Goal: Transaction & Acquisition: Book appointment/travel/reservation

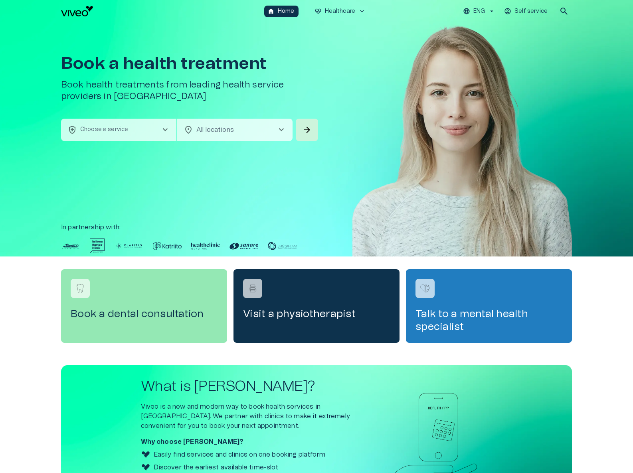
click at [133, 116] on div "Book a health treatment Book health treatments from leading health service prov…" at bounding box center [190, 70] width 259 height 96
click at [127, 133] on p "Choose a service" at bounding box center [104, 129] width 48 height 8
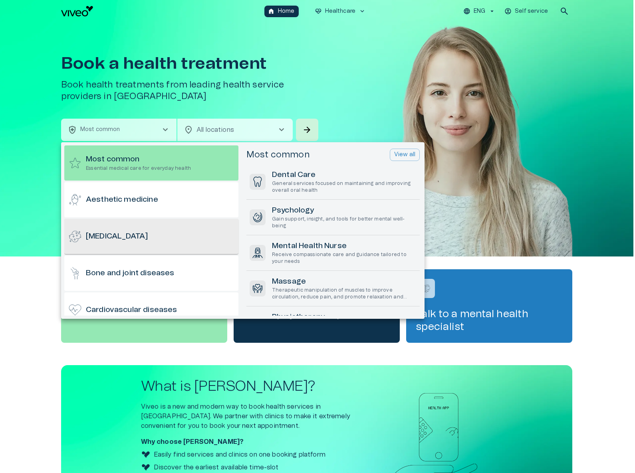
scroll to position [87, 0]
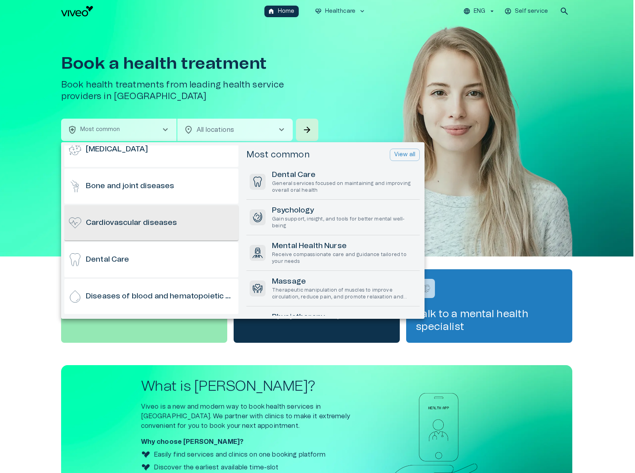
click at [168, 225] on h6 "Cardiovascular diseases" at bounding box center [131, 223] width 91 height 11
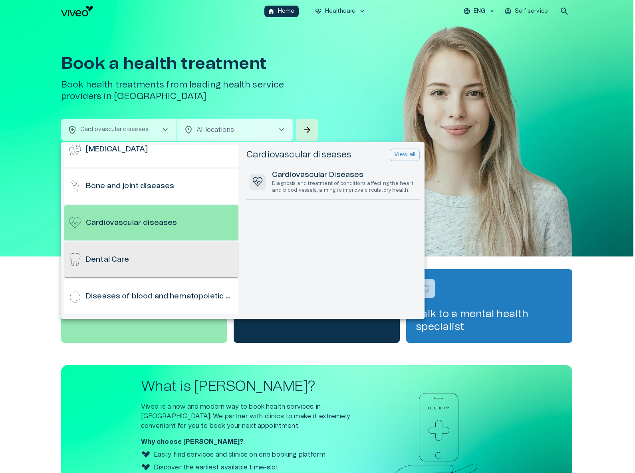
click at [173, 249] on div "Dental Care" at bounding box center [151, 259] width 174 height 35
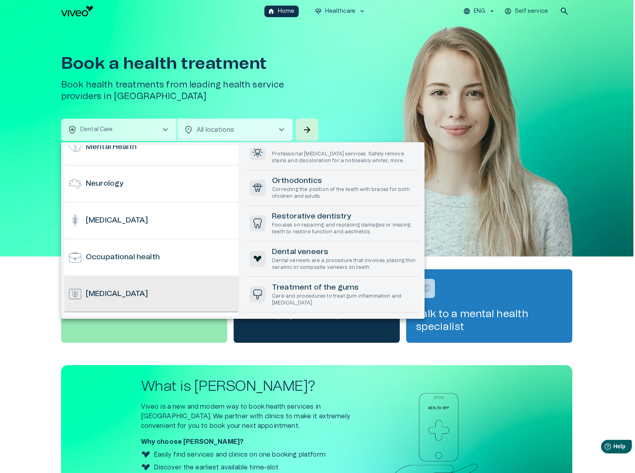
scroll to position [498, 0]
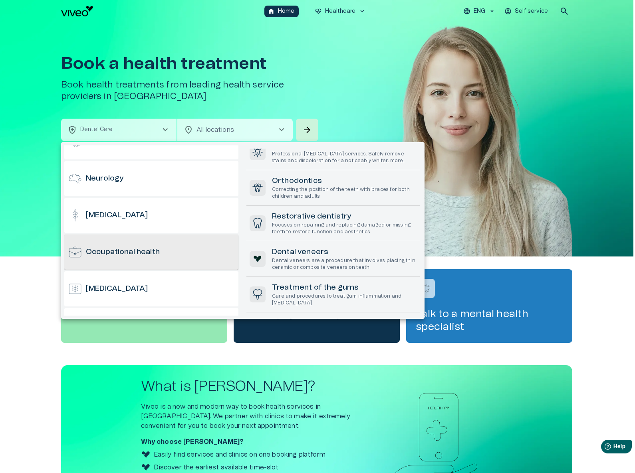
click at [146, 255] on h6 "Occupational health" at bounding box center [123, 252] width 74 height 11
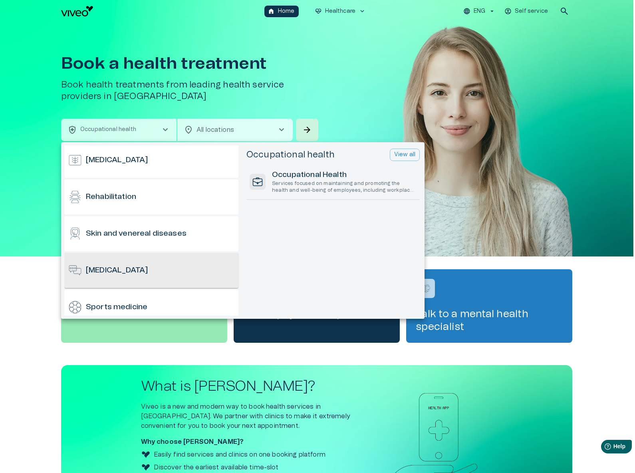
scroll to position [632, 0]
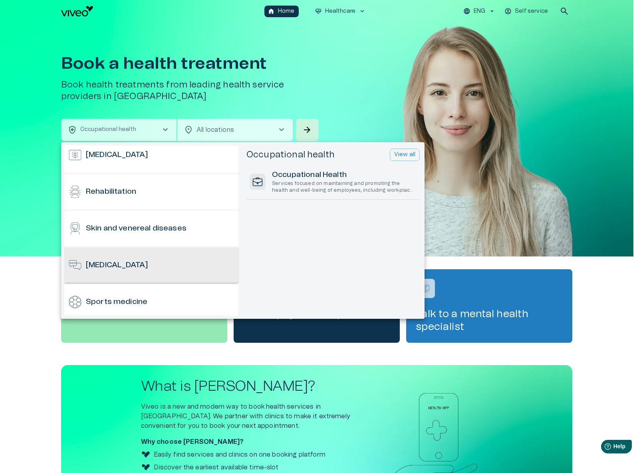
click at [142, 262] on h6 "[MEDICAL_DATA]" at bounding box center [117, 265] width 62 height 11
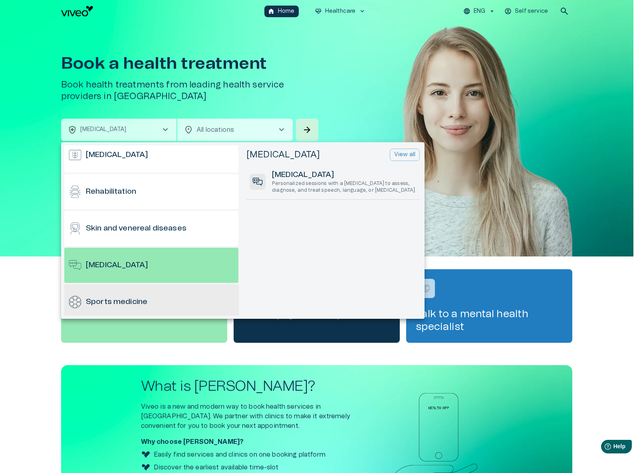
click at [137, 294] on div "Sports medicine" at bounding box center [151, 301] width 174 height 35
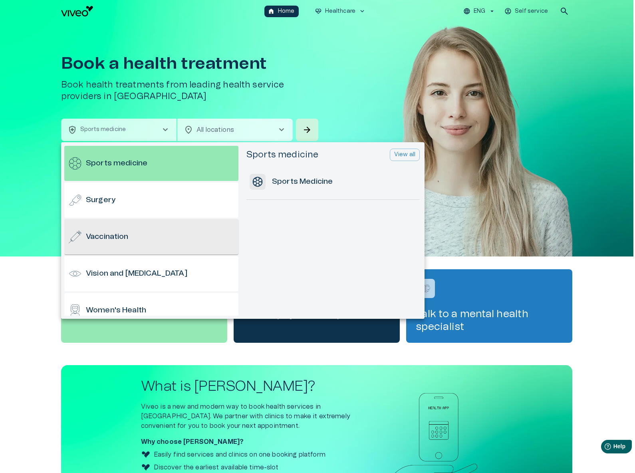
scroll to position [786, 0]
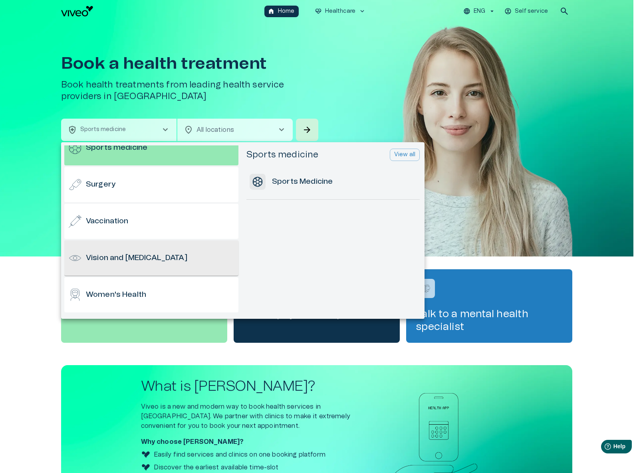
click at [164, 253] on h6 "Vision and [MEDICAL_DATA]" at bounding box center [136, 258] width 101 height 11
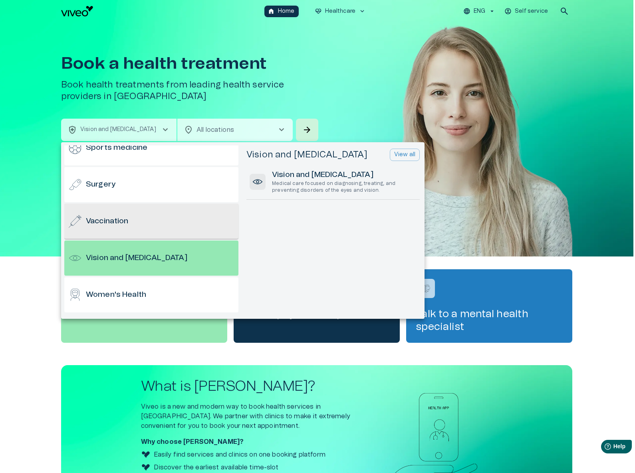
scroll to position [771, 0]
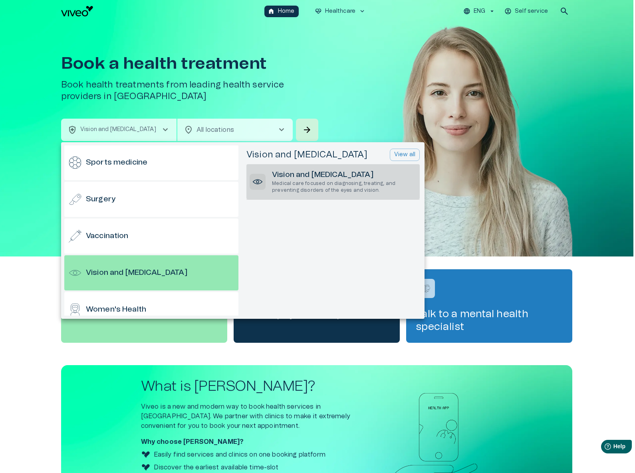
click at [316, 189] on p "Medical care focused on diagnosing, treating, and preventing disorders of the e…" at bounding box center [344, 187] width 144 height 14
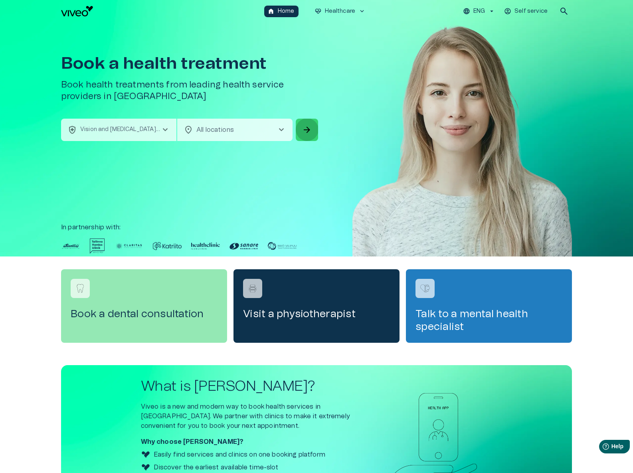
click at [303, 132] on span "arrow_forward" at bounding box center [307, 130] width 10 height 10
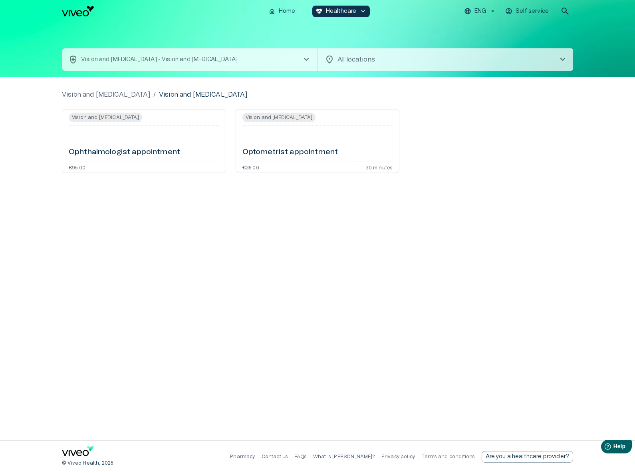
click at [160, 62] on p "Vision and [MEDICAL_DATA] - Vision and [MEDICAL_DATA]" at bounding box center [159, 59] width 156 height 8
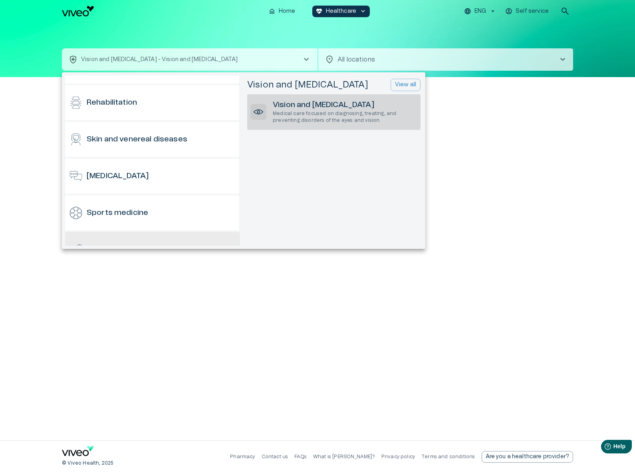
scroll to position [786, 0]
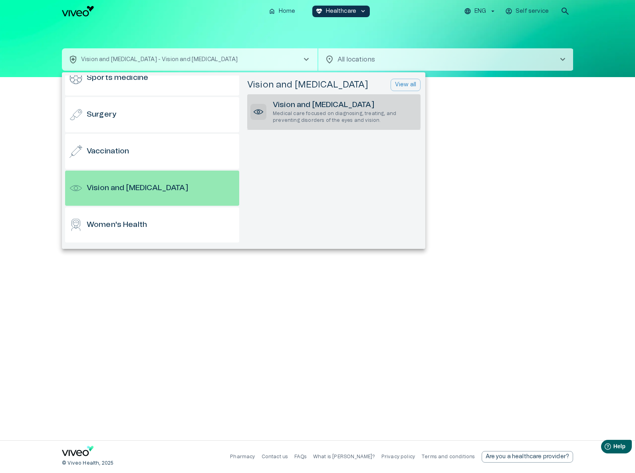
click at [318, 307] on div at bounding box center [317, 236] width 635 height 473
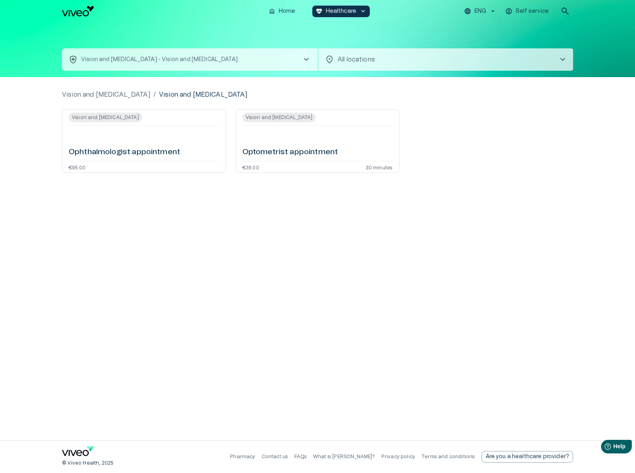
click at [169, 63] on p "Vision and [MEDICAL_DATA] - Vision and [MEDICAL_DATA]" at bounding box center [159, 59] width 156 height 8
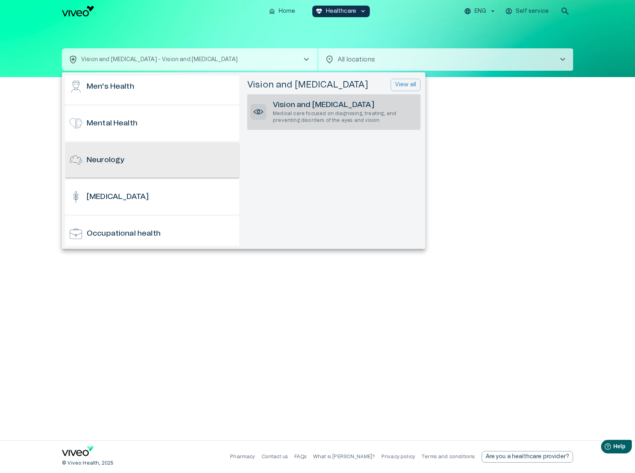
scroll to position [406, 0]
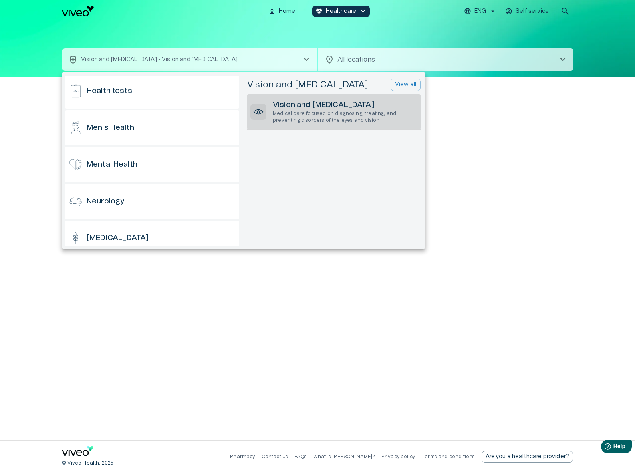
drag, startPoint x: 167, startPoint y: 285, endPoint x: 166, endPoint y: 264, distance: 20.4
click at [166, 284] on div at bounding box center [317, 236] width 635 height 473
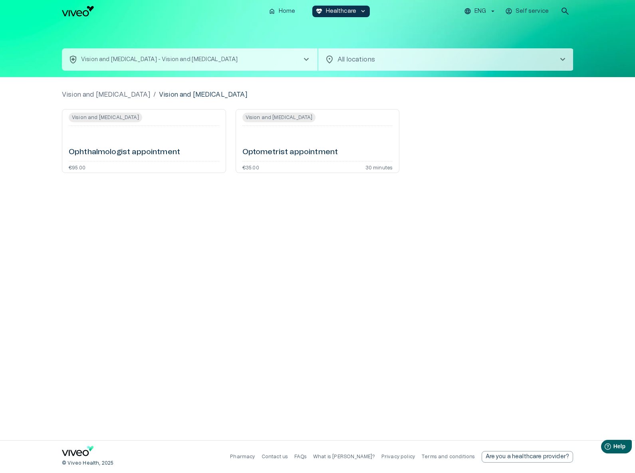
click at [107, 56] on p "Vision and [MEDICAL_DATA] - Vision and [MEDICAL_DATA]" at bounding box center [159, 59] width 156 height 8
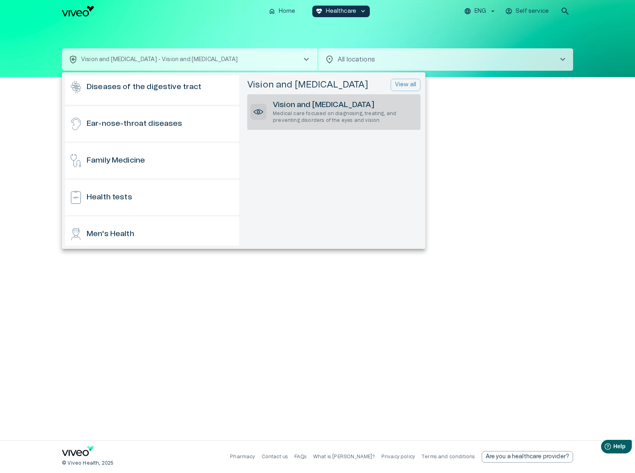
scroll to position [0, 0]
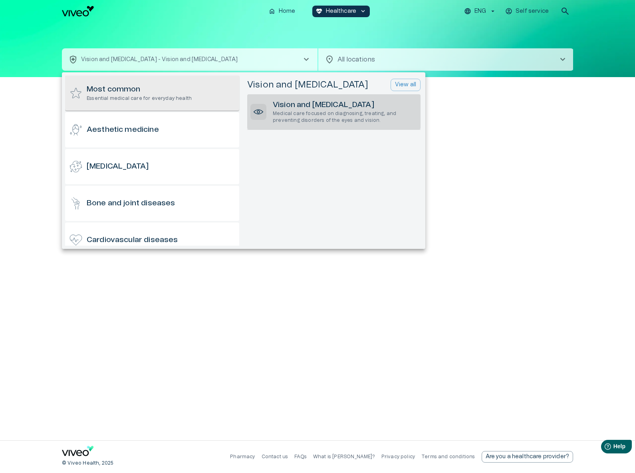
click at [123, 91] on h6 "Most common" at bounding box center [139, 89] width 105 height 11
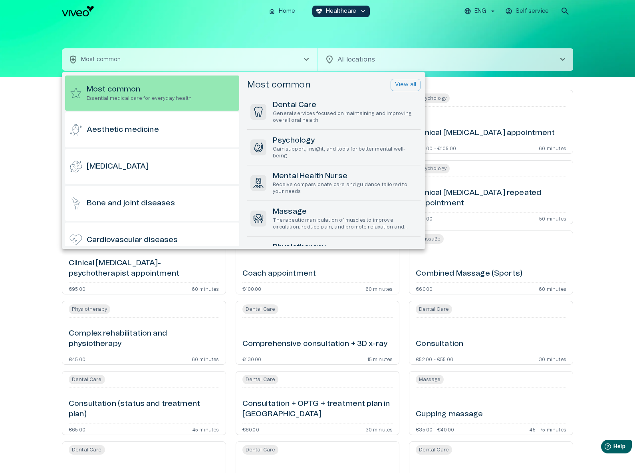
click at [485, 81] on div at bounding box center [317, 236] width 635 height 473
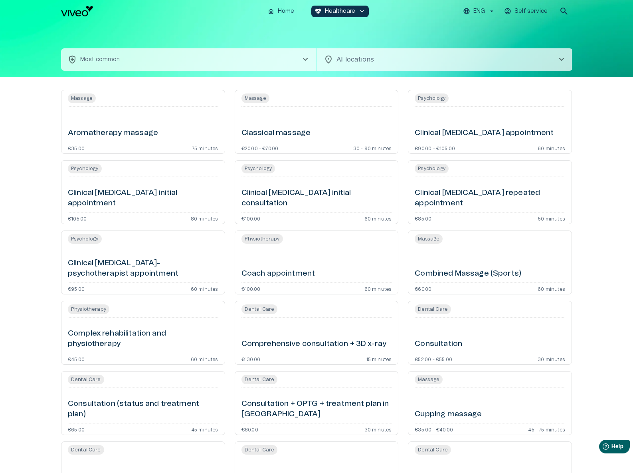
click at [184, 59] on button "health_and_safety Most common chevron_right" at bounding box center [188, 59] width 255 height 22
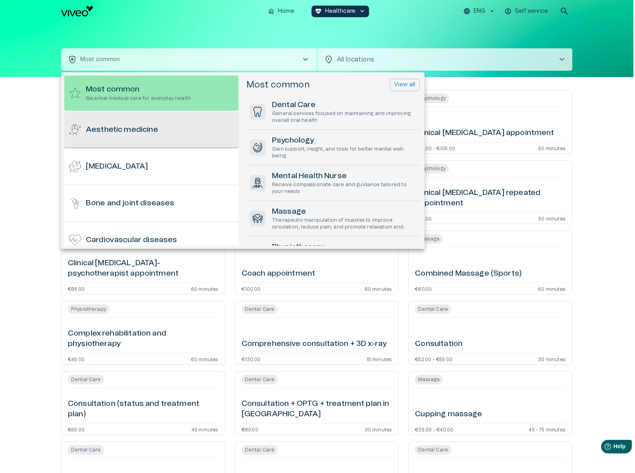
click at [127, 136] on div "Aesthetic medicine" at bounding box center [151, 129] width 174 height 35
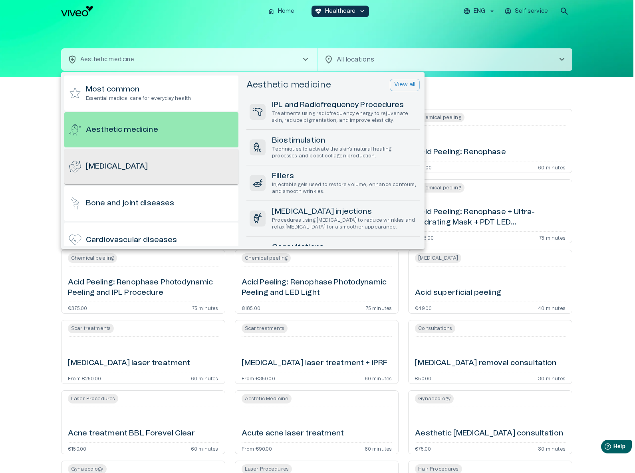
drag, startPoint x: 273, startPoint y: 162, endPoint x: 158, endPoint y: 170, distance: 115.2
click at [158, 170] on div "[MEDICAL_DATA]" at bounding box center [151, 166] width 174 height 35
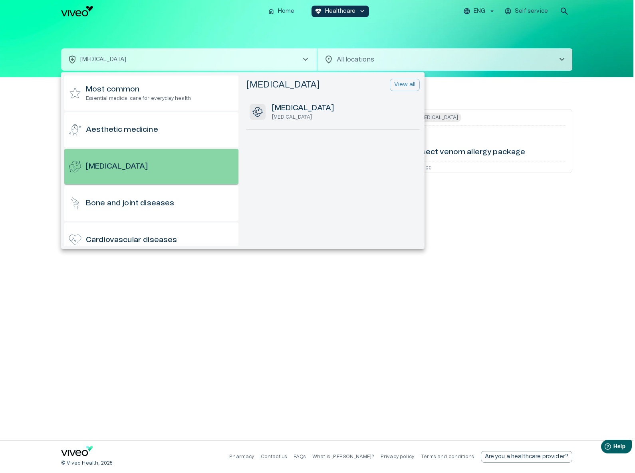
click at [174, 197] on div "Bone and joint diseases" at bounding box center [151, 203] width 174 height 35
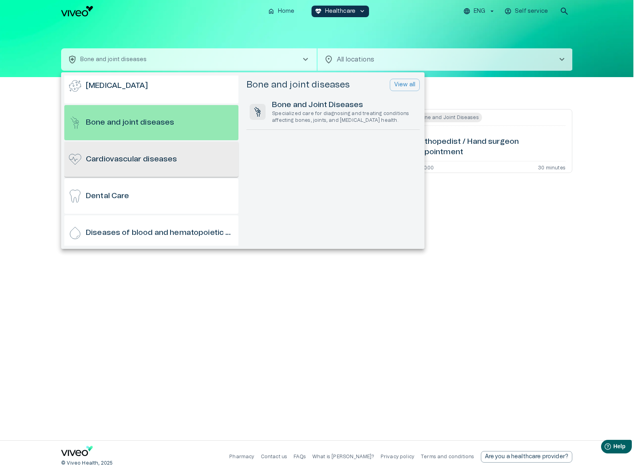
scroll to position [178, 0]
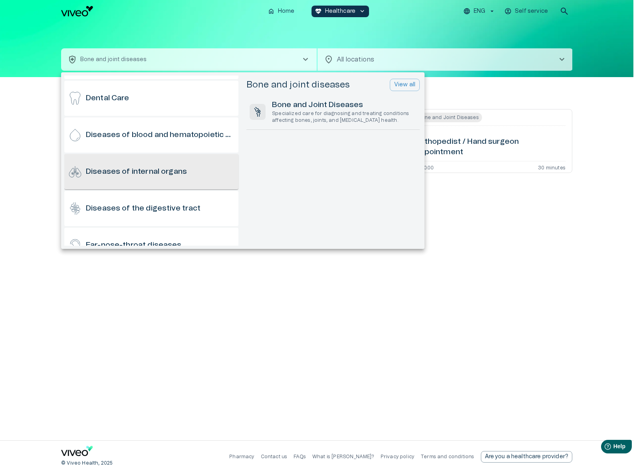
drag, startPoint x: 168, startPoint y: 186, endPoint x: 136, endPoint y: 176, distance: 33.2
click at [136, 176] on h6 "Diseases of internal organs" at bounding box center [136, 171] width 101 height 11
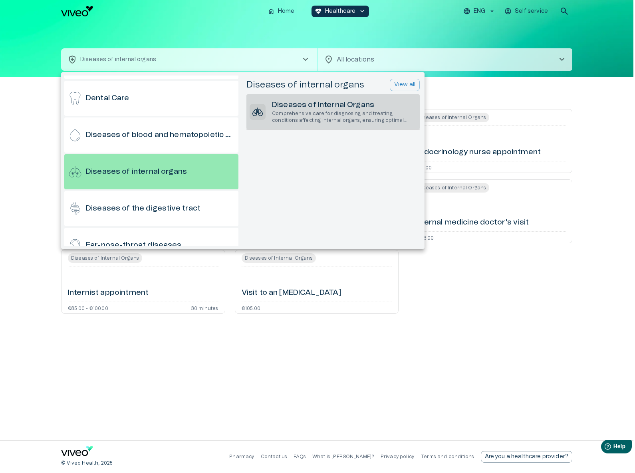
drag, startPoint x: 136, startPoint y: 176, endPoint x: 294, endPoint y: 116, distance: 169.5
click at [294, 116] on p "Comprehensive care for diagnosing and treating conditions affecting internal or…" at bounding box center [344, 117] width 144 height 14
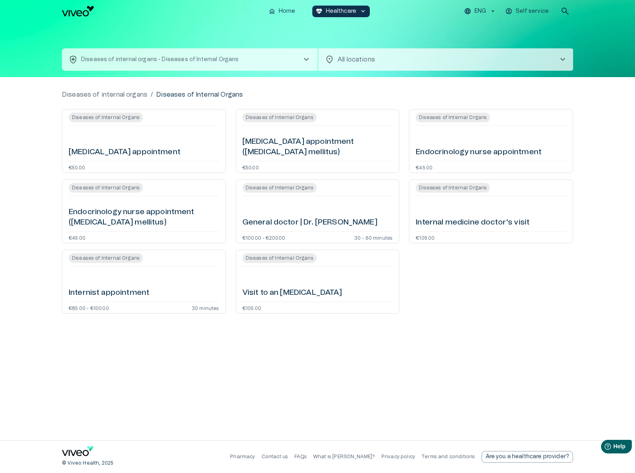
click at [183, 59] on p "Diseases of internal organs - Diseases of Internal Organs" at bounding box center [160, 59] width 158 height 8
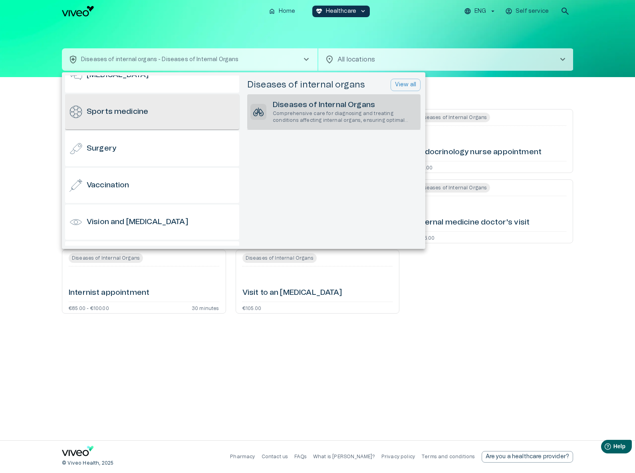
scroll to position [786, 0]
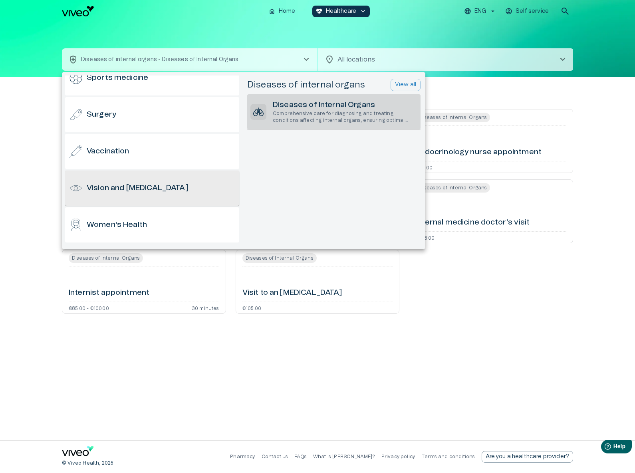
click at [117, 218] on div "Women's Health" at bounding box center [152, 224] width 174 height 35
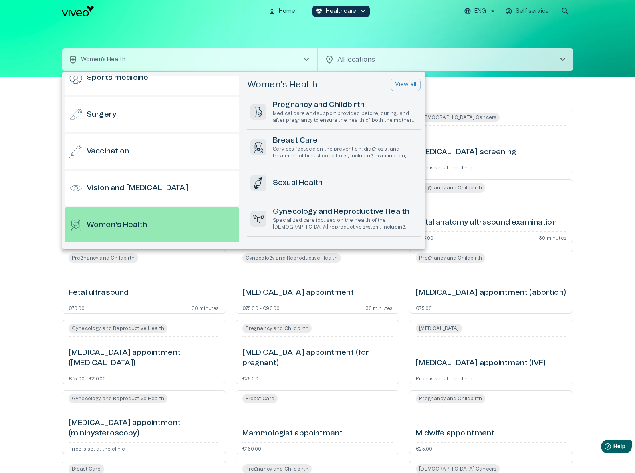
drag, startPoint x: 158, startPoint y: 191, endPoint x: 45, endPoint y: 153, distance: 119.4
click at [45, 153] on div at bounding box center [317, 236] width 635 height 473
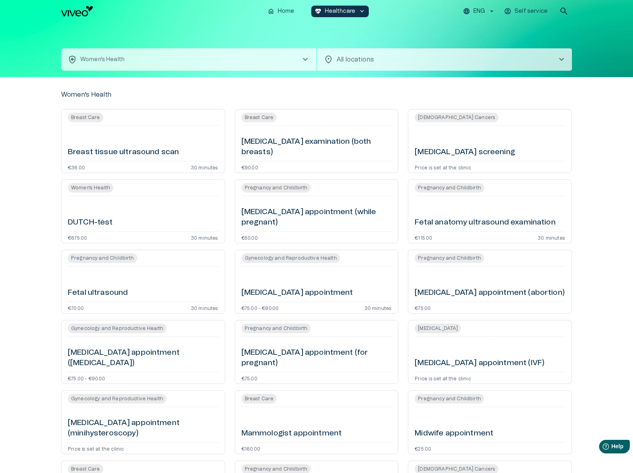
drag, startPoint x: 45, startPoint y: 153, endPoint x: 139, endPoint y: 60, distance: 132.6
click at [139, 60] on button "health_and_safety Women's Health chevron_right" at bounding box center [188, 59] width 255 height 22
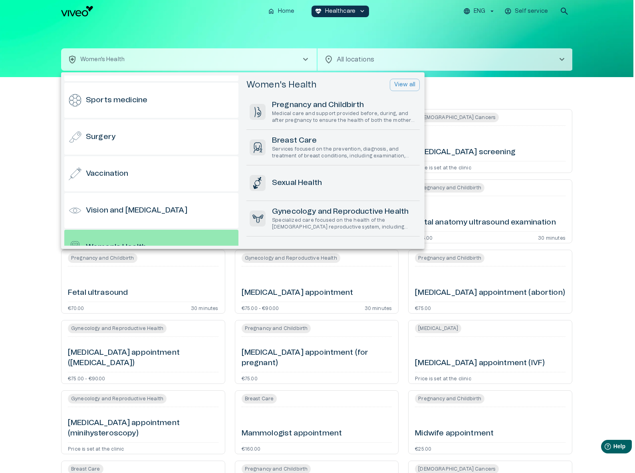
scroll to position [651, 0]
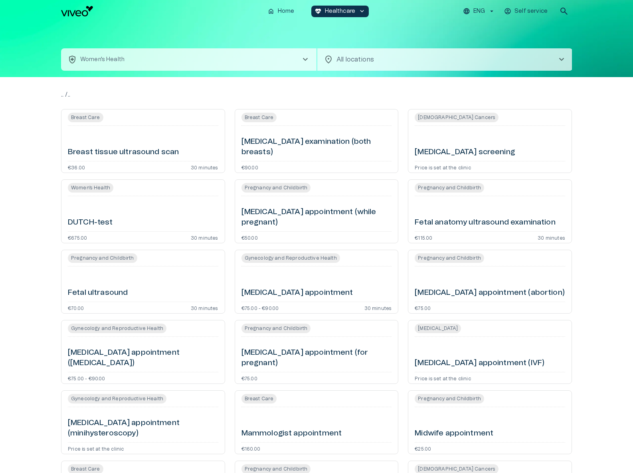
click at [184, 59] on button "health_and_safety Women's Health chevron_right" at bounding box center [188, 59] width 255 height 22
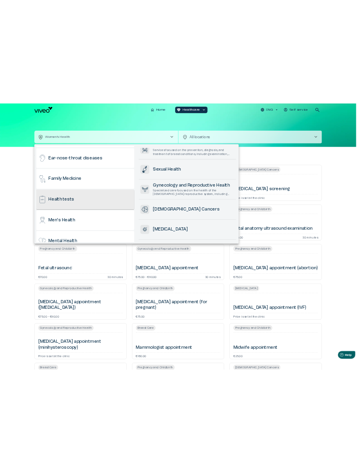
scroll to position [350, 0]
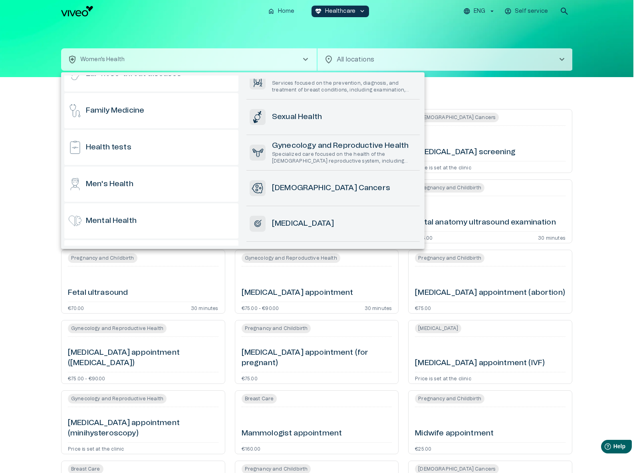
drag, startPoint x: 132, startPoint y: 182, endPoint x: 42, endPoint y: 131, distance: 103.0
click at [42, 131] on div at bounding box center [317, 236] width 635 height 473
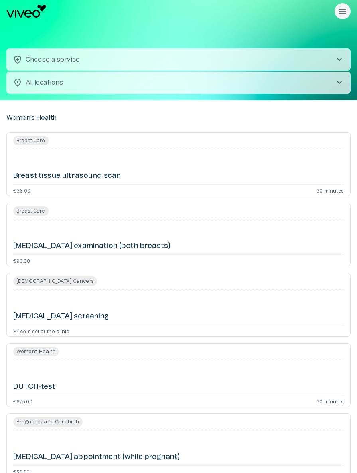
click at [105, 61] on button "health_and_safety Choose a service chevron_right" at bounding box center [178, 59] width 344 height 22
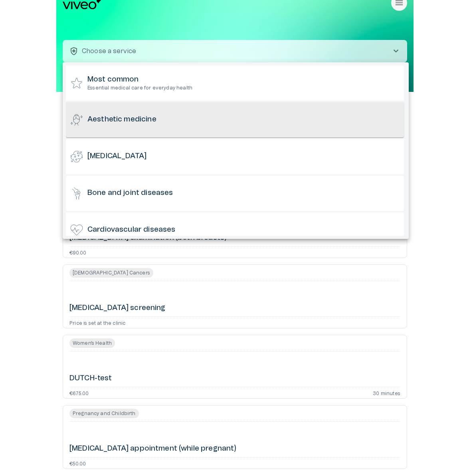
scroll to position [5, 0]
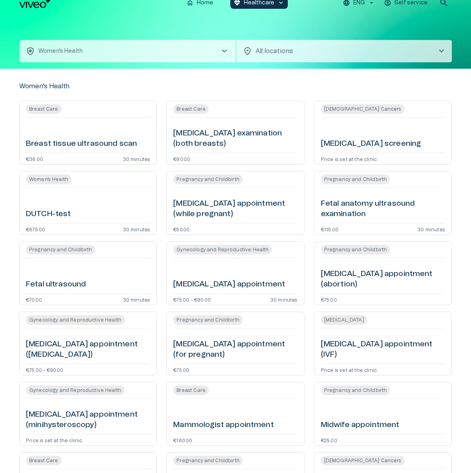
click at [161, 49] on button "health_and_safety Women's Health chevron_right" at bounding box center [127, 51] width 216 height 22
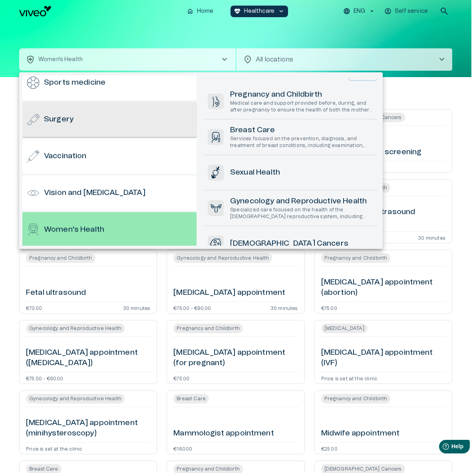
scroll to position [776, 0]
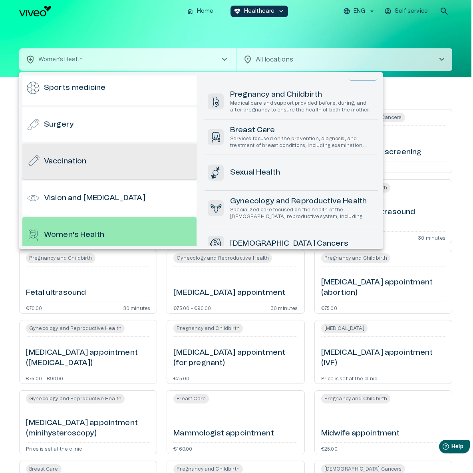
click at [113, 164] on div "Vaccination" at bounding box center [109, 161] width 174 height 35
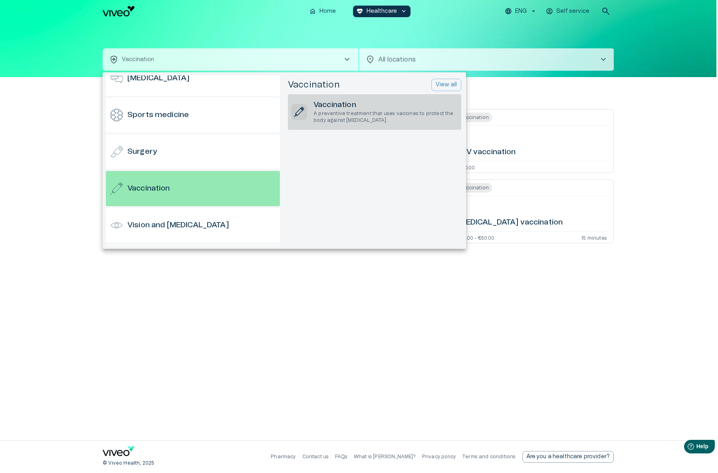
scroll to position [739, 0]
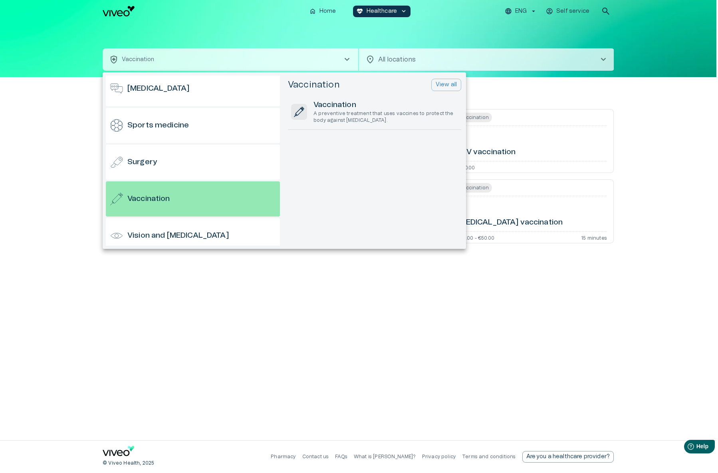
click at [224, 33] on div at bounding box center [359, 236] width 718 height 473
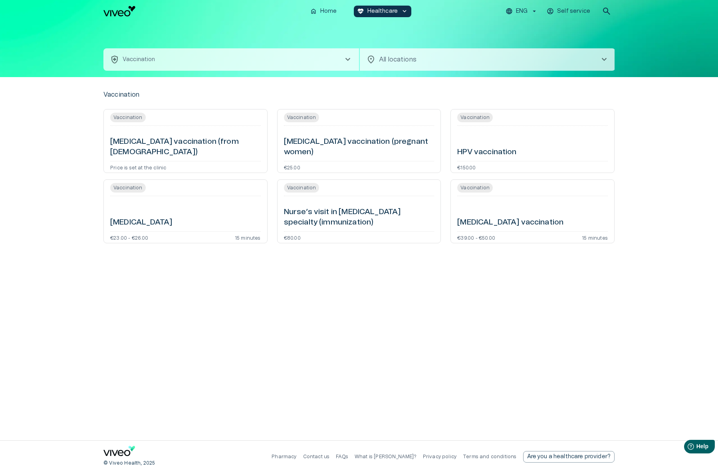
click at [253, 61] on button "health_and_safety Vaccination chevron_right" at bounding box center [230, 59] width 255 height 22
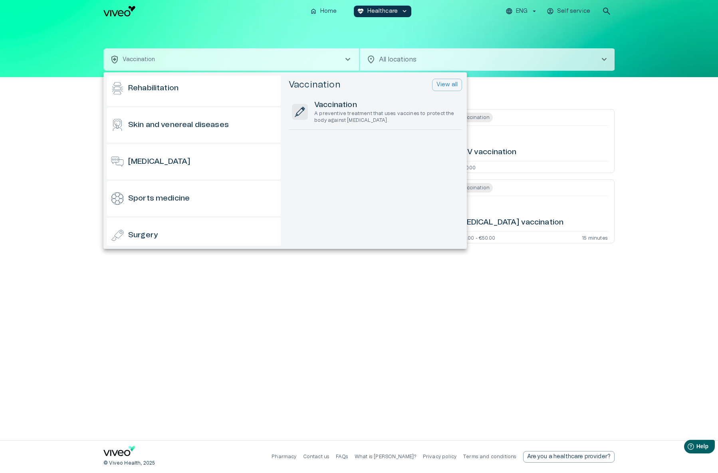
scroll to position [777, 0]
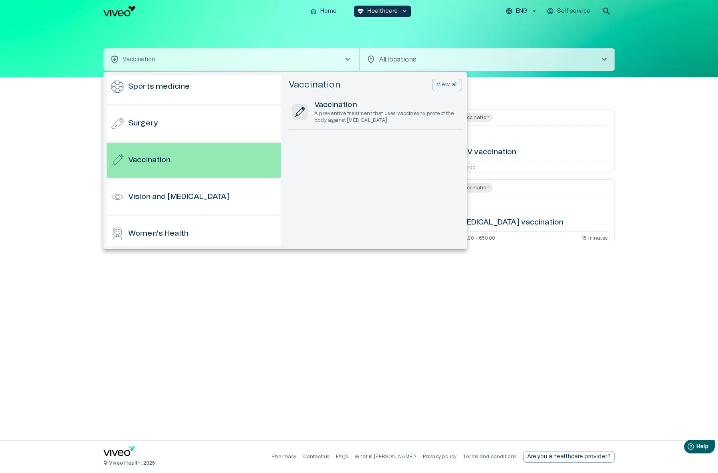
drag, startPoint x: 409, startPoint y: 283, endPoint x: 358, endPoint y: 225, distance: 77.0
click at [409, 283] on div at bounding box center [359, 236] width 718 height 473
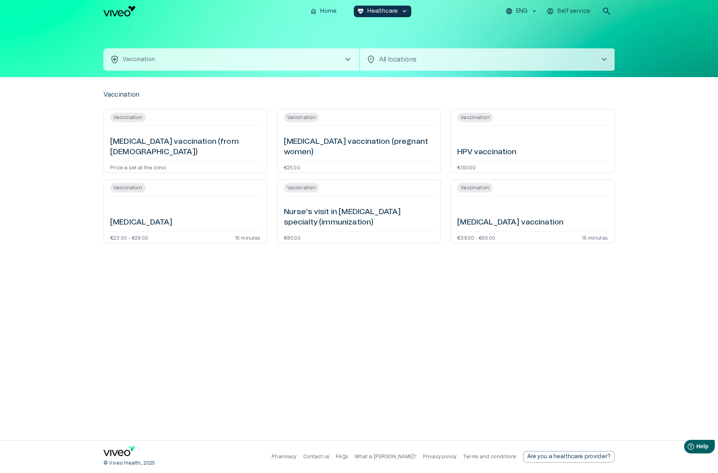
click at [185, 135] on div "[MEDICAL_DATA] vaccination (from [DEMOGRAPHIC_DATA])" at bounding box center [185, 143] width 150 height 29
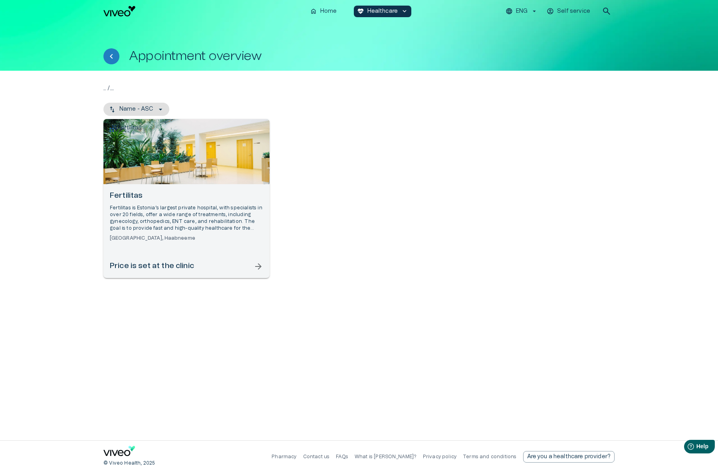
click at [121, 51] on div "Appointment overview" at bounding box center [358, 56] width 511 height 16
click at [115, 52] on icon "Back" at bounding box center [112, 56] width 10 height 10
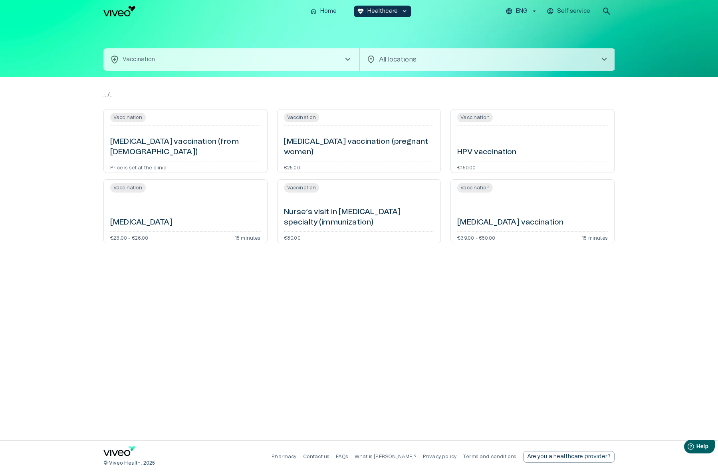
click at [211, 63] on button "health_and_safety Vaccination chevron_right" at bounding box center [230, 59] width 255 height 22
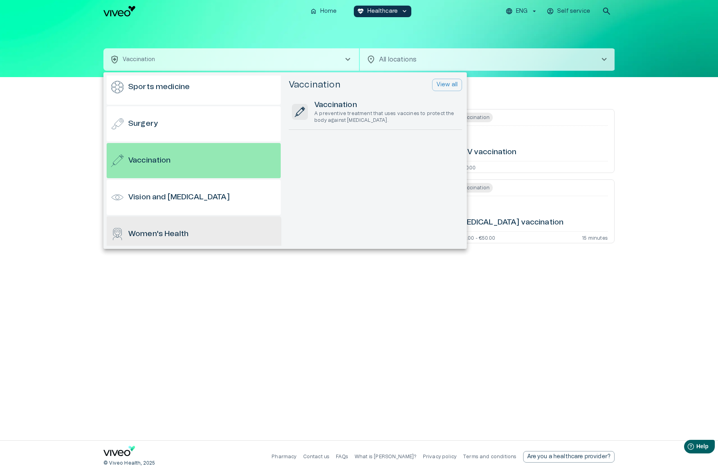
scroll to position [786, 0]
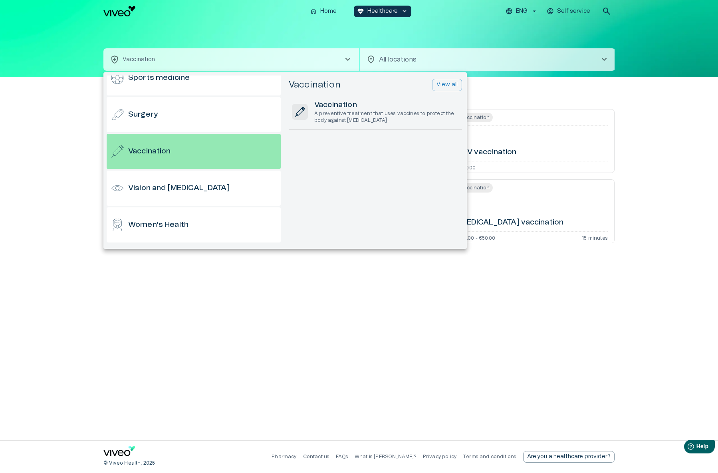
click at [53, 59] on div at bounding box center [359, 236] width 718 height 473
